Goal: Information Seeking & Learning: Find specific page/section

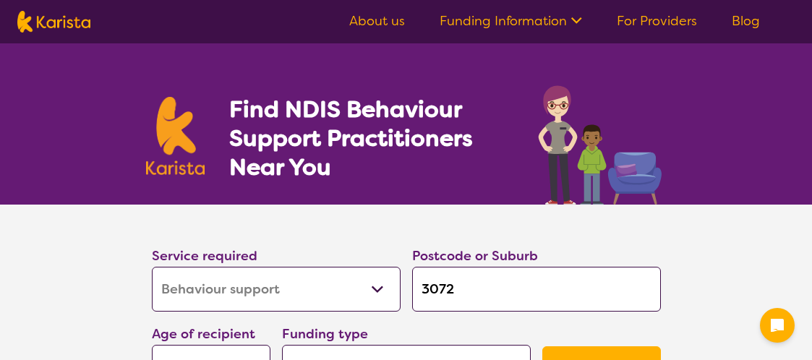
select select "Behaviour support"
select select "AD"
select select "NDIS"
select select "Behaviour support"
select select "AD"
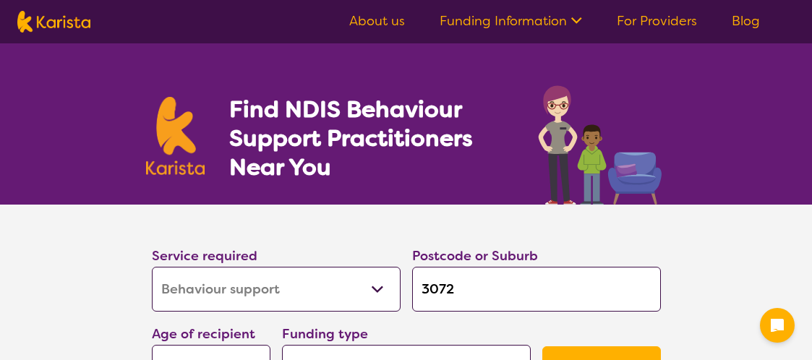
select select "NDIS"
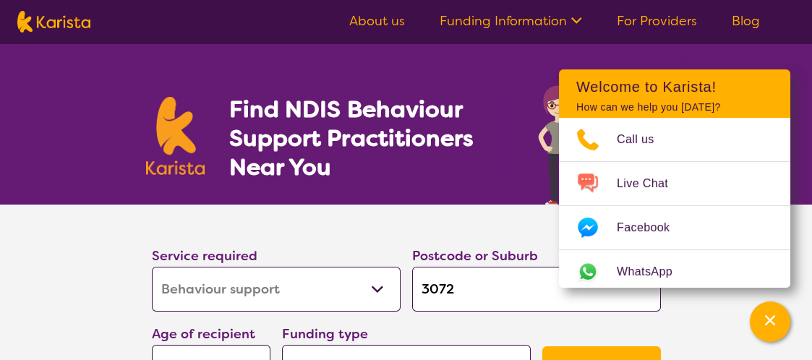
click at [375, 292] on select "Allied Health Assistant Assessment ([MEDICAL_DATA] or [MEDICAL_DATA]) Behaviour…" at bounding box center [276, 289] width 249 height 45
select select "Domestic and home help"
click at [152, 267] on select "Allied Health Assistant Assessment ([MEDICAL_DATA] or [MEDICAL_DATA]) Behaviour…" at bounding box center [276, 289] width 249 height 45
select select "Domestic and home help"
click at [371, 281] on select "Allied Health Assistant Assessment ([MEDICAL_DATA] or [MEDICAL_DATA]) Behaviour…" at bounding box center [276, 289] width 249 height 45
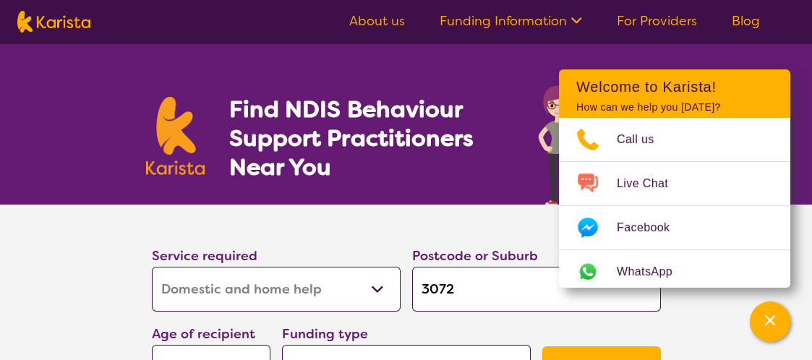
click at [140, 261] on section "Service required Allied Health Assistant Assessment ([MEDICAL_DATA] or [MEDICAL…" at bounding box center [407, 300] width 556 height 191
drag, startPoint x: 466, startPoint y: 292, endPoint x: 416, endPoint y: 289, distance: 50.0
click at [416, 289] on input "3072" at bounding box center [536, 289] width 249 height 45
type input "3"
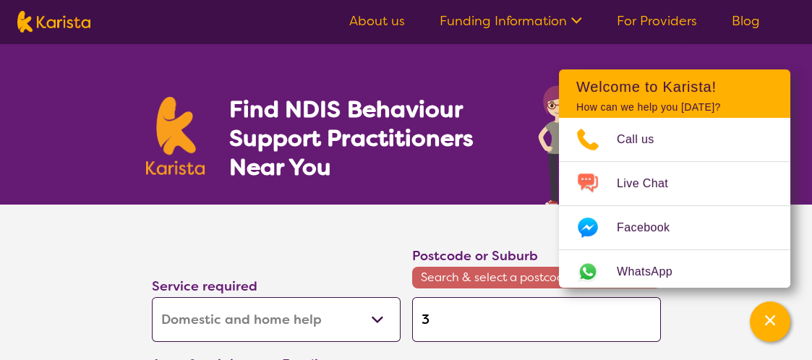
type input "31"
type input "316"
type input "3162"
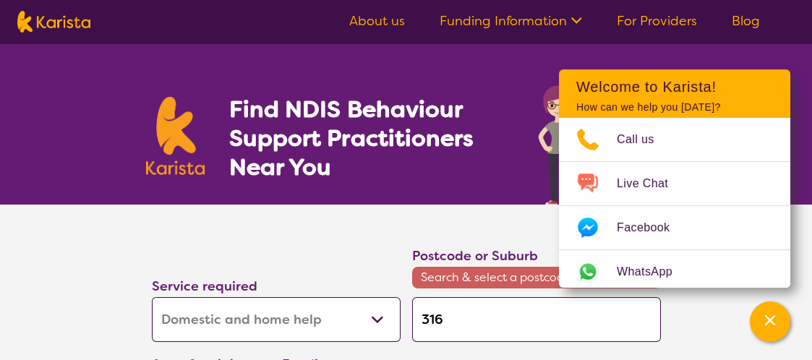
type input "3162"
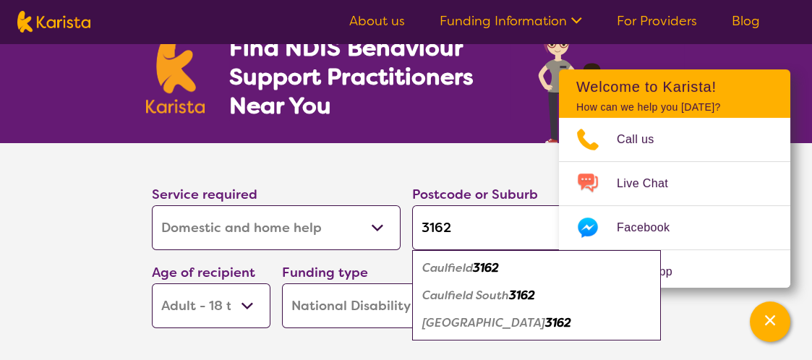
scroll to position [72, 0]
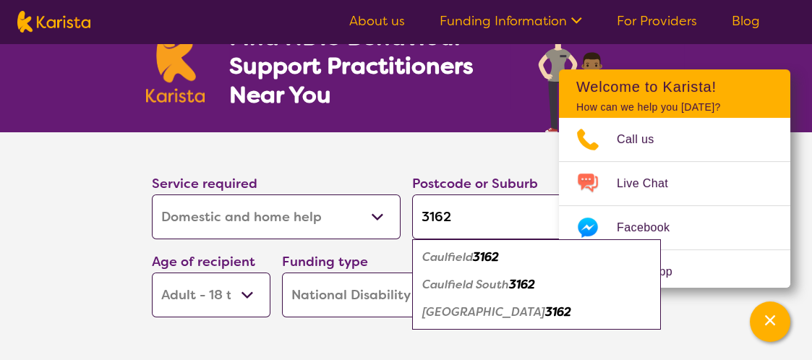
type input "3162"
click at [480, 263] on em "3162" at bounding box center [486, 257] width 26 height 15
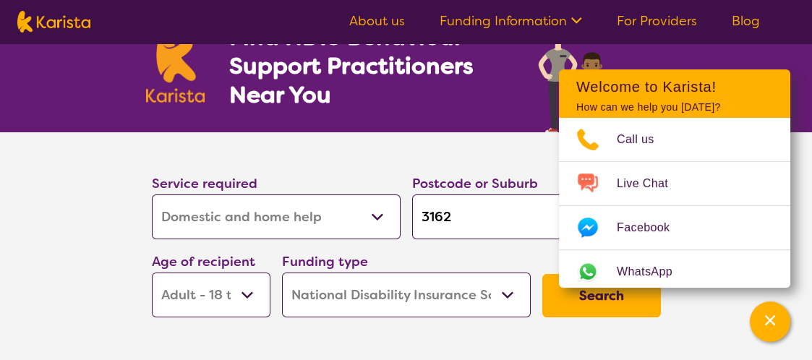
click at [553, 306] on button "Search" at bounding box center [602, 295] width 119 height 43
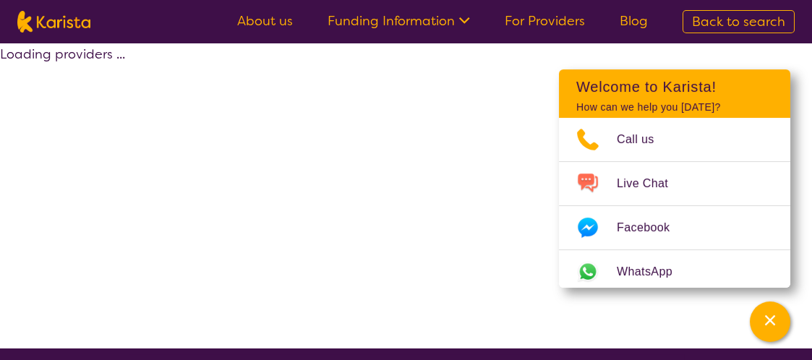
select select "by_score"
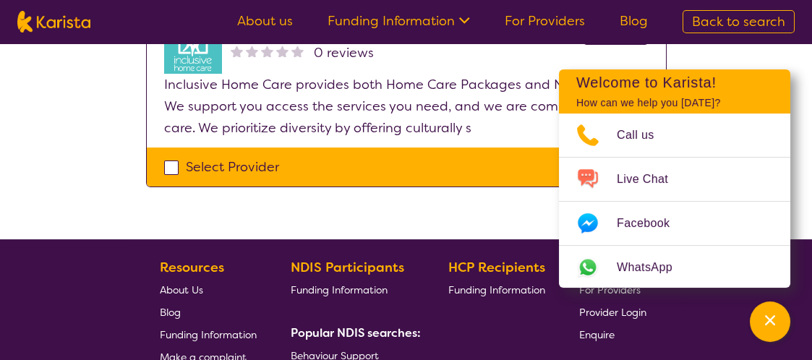
scroll to position [1881, 0]
